Goal: Task Accomplishment & Management: Manage account settings

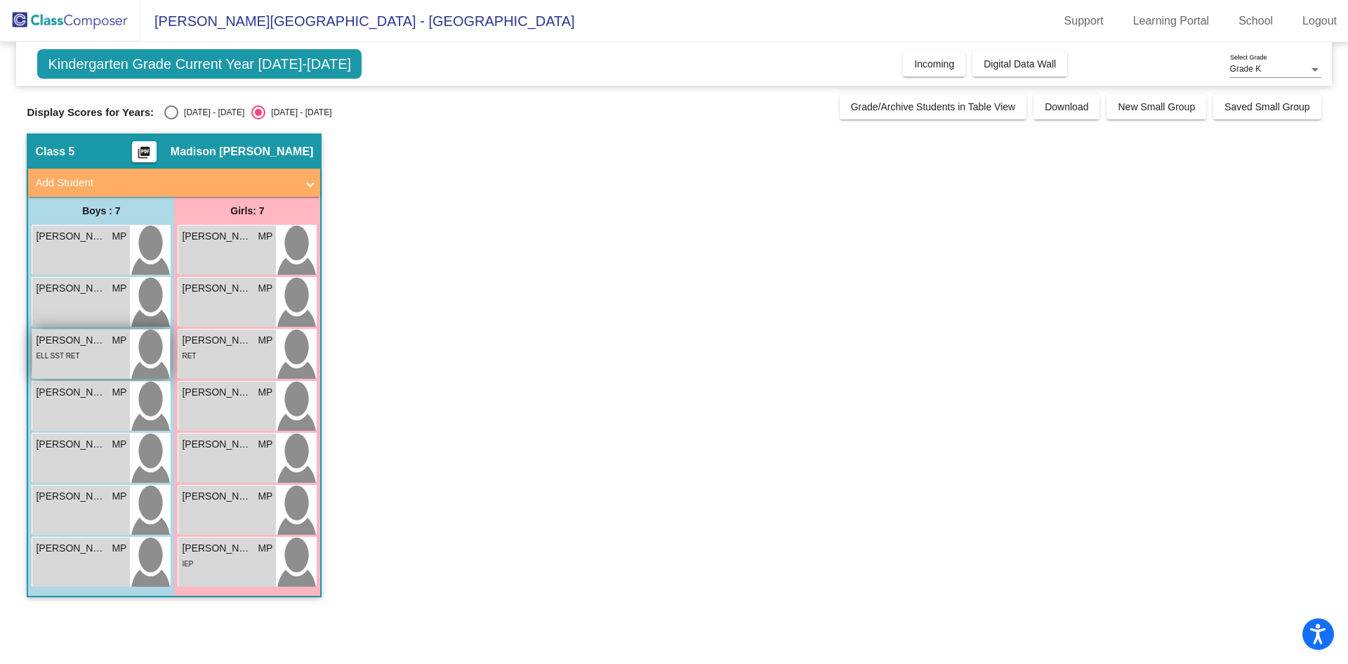
click at [89, 345] on span "Kael Vergara Aular" at bounding box center [71, 340] width 70 height 15
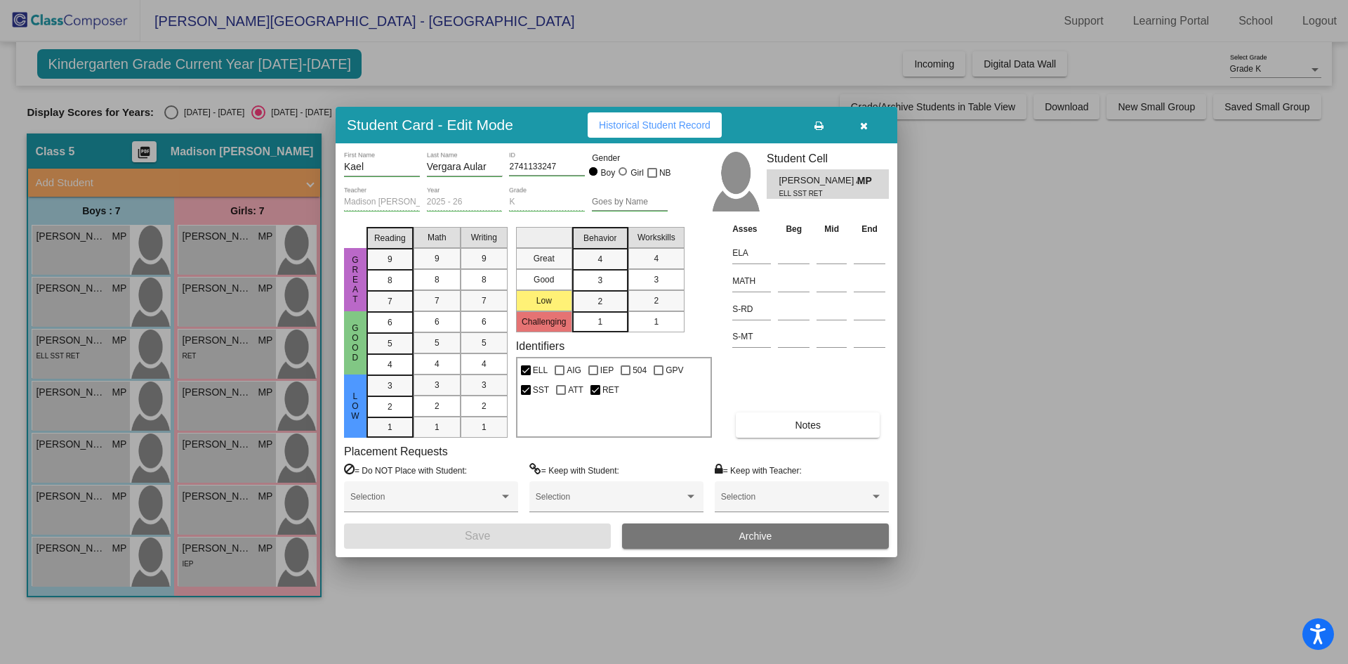
click at [869, 124] on button "button" at bounding box center [863, 124] width 45 height 25
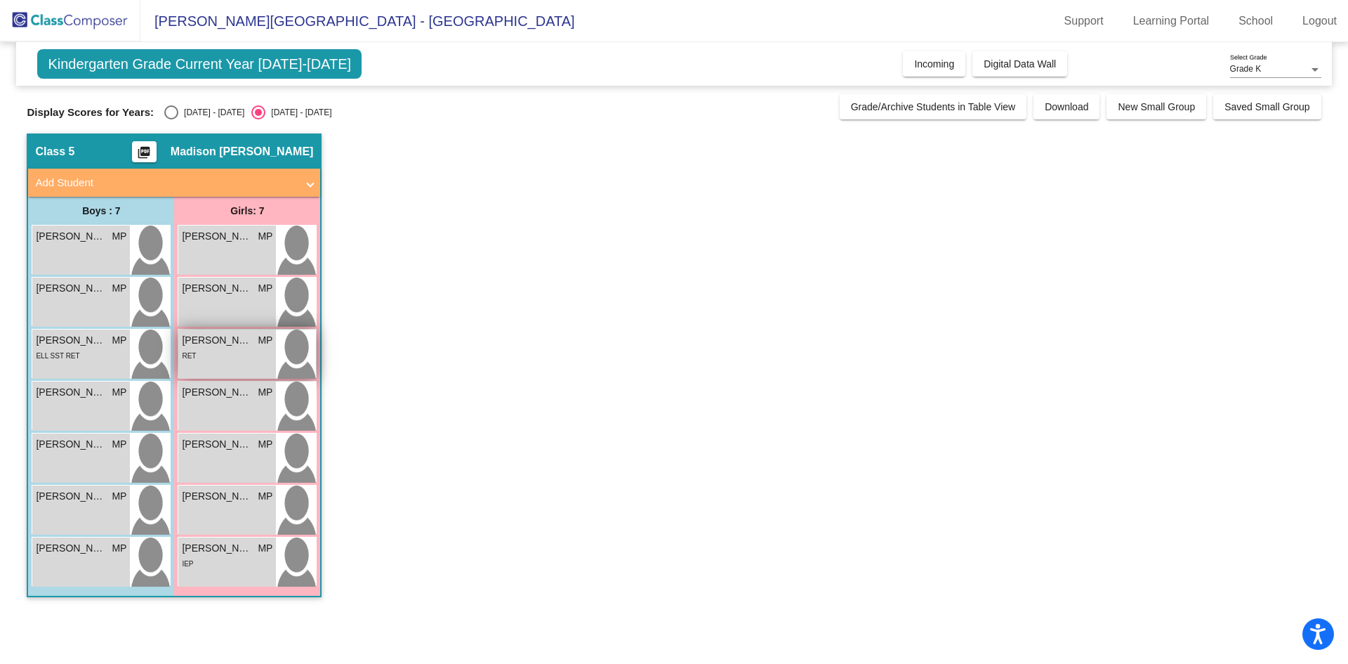
click at [247, 341] on span "LAYLIANA SIMMONS-HARDY" at bounding box center [217, 340] width 70 height 15
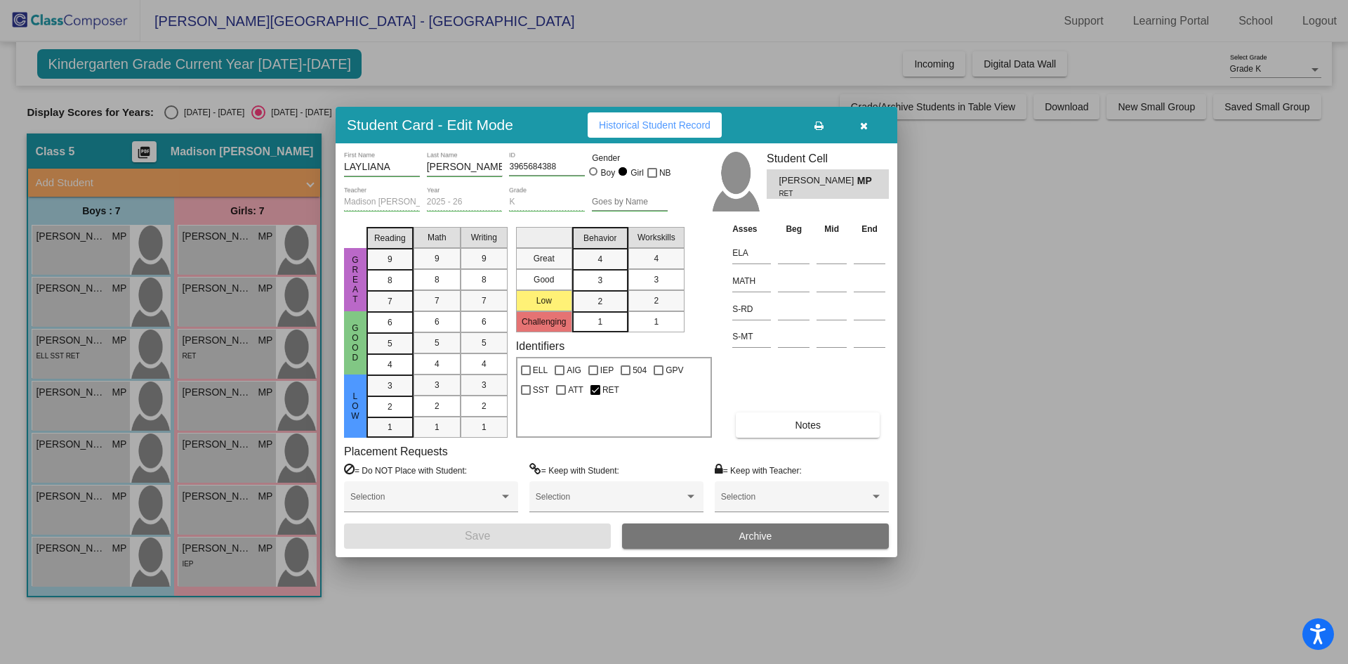
click at [480, 163] on input "SIMMONS-HARDY" at bounding box center [465, 167] width 76 height 11
click at [867, 120] on span "button" at bounding box center [864, 124] width 8 height 11
